Goal: Check status: Check status

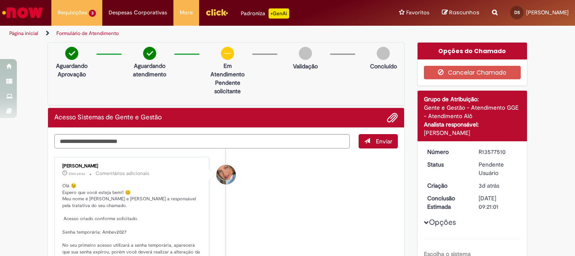
scroll to position [126, 0]
click at [147, 139] on textarea "Digite sua mensagem aqui..." at bounding box center [202, 141] width 296 height 14
type textarea "**********"
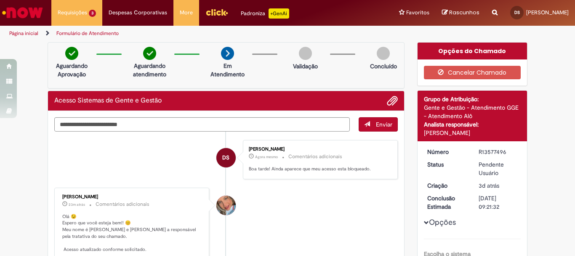
click at [368, 143] on div "Debora Camily Amaral Da Silva Agora mesmo Agora mesmo Comentários adicionais Bo…" at bounding box center [321, 159] width 150 height 34
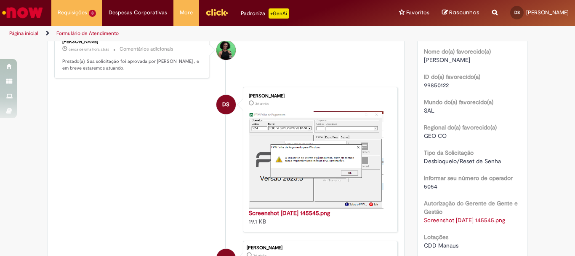
scroll to position [421, 0]
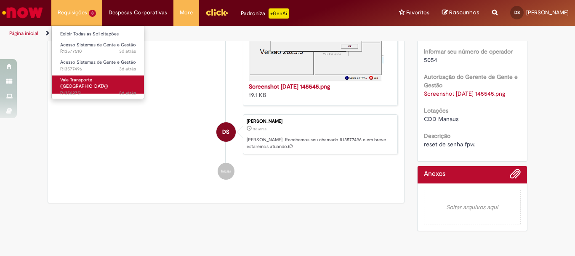
click at [112, 90] on span "8d atrás 8 dias atrás R13562751" at bounding box center [98, 93] width 76 height 7
click at [112, 80] on link "Vale Transporte (VT) 8d atrás 8 dias atrás R13562751" at bounding box center [98, 84] width 93 height 18
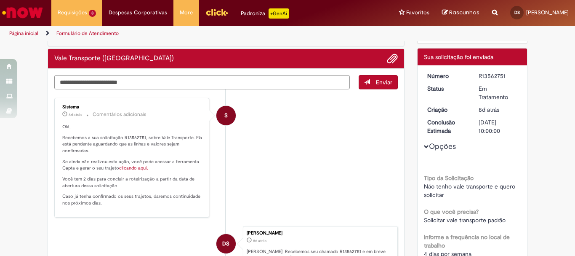
scroll to position [84, 0]
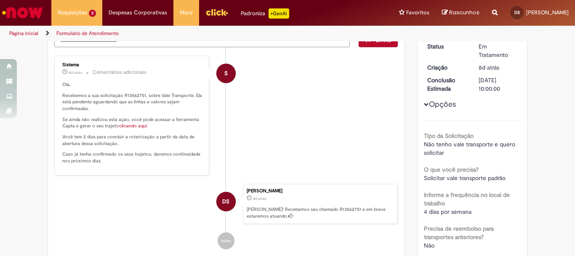
click at [126, 126] on link "clicando aqui." at bounding box center [133, 126] width 29 height 6
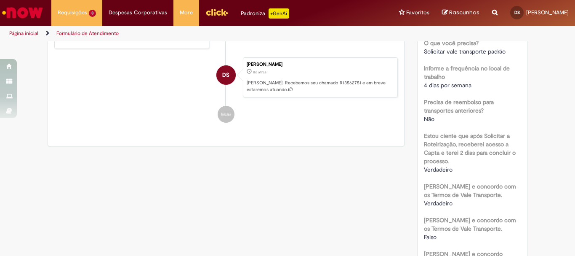
scroll to position [0, 0]
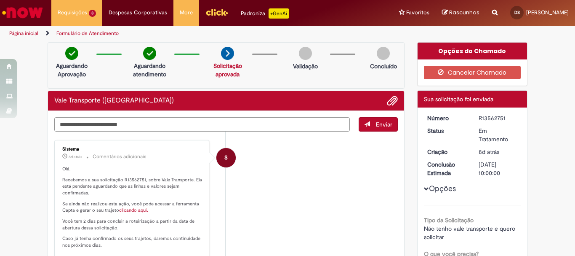
click at [123, 120] on textarea "Digite sua mensagem aqui..." at bounding box center [202, 124] width 296 height 14
type textarea "**********"
